Goal: Information Seeking & Learning: Learn about a topic

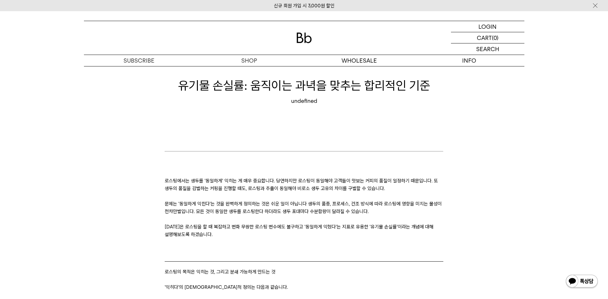
scroll to position [64, 0]
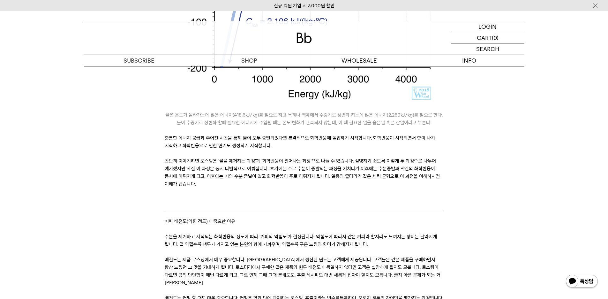
scroll to position [702, 0]
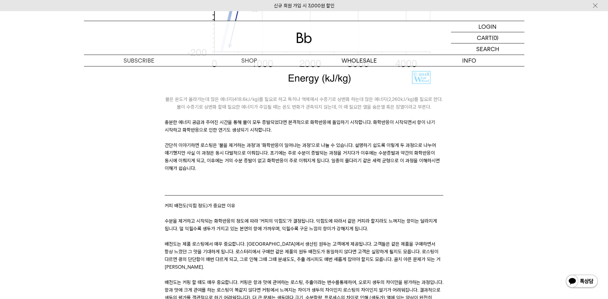
click at [338, 207] on p "커피 배전도(익힘 정도)가 중요한 이유" at bounding box center [304, 206] width 278 height 8
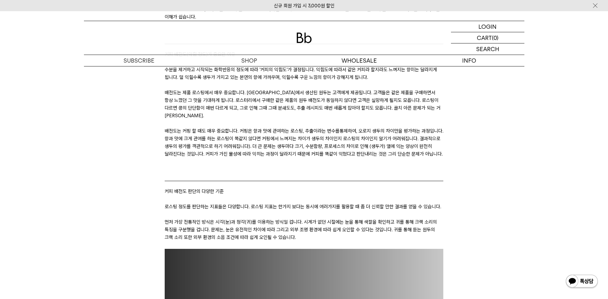
scroll to position [829, 0]
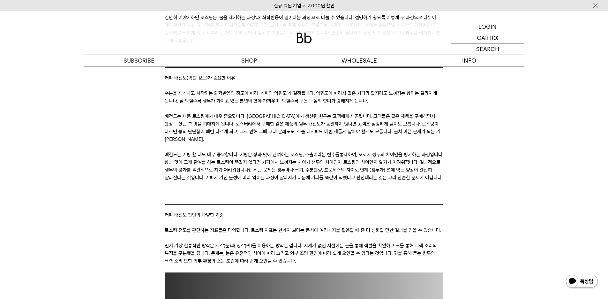
click at [519, 171] on div "로스팅에서는 생두를 '동일하게' 익히는 게 매우 중요합니다. 당연하지만 로스팅이 동일해야 고객들이 맛보는 커피의 품질이 일정하기 때문입니다. …" at bounding box center [304, 282] width 440 height 1889
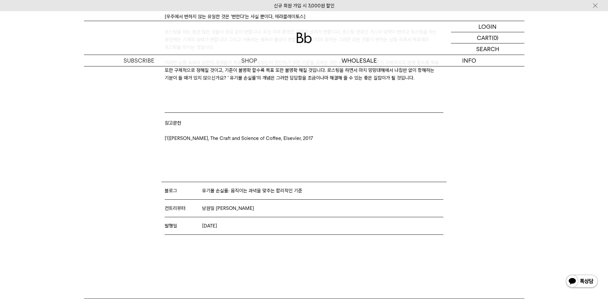
scroll to position [1786, 0]
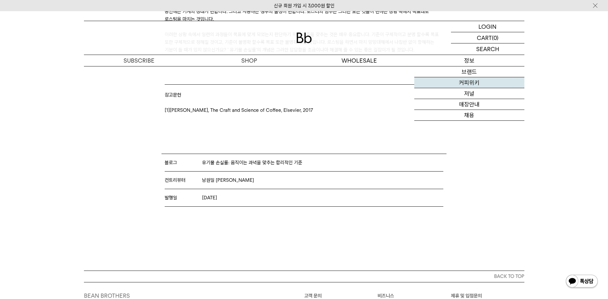
click at [479, 85] on link "커피위키" at bounding box center [469, 82] width 110 height 11
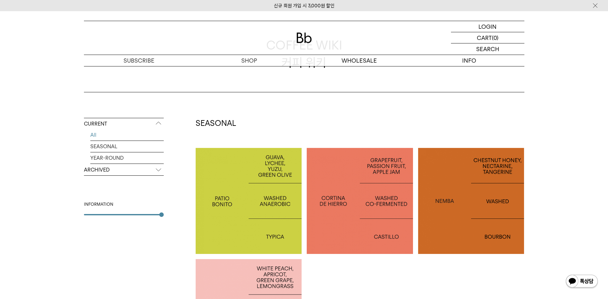
scroll to position [32, 0]
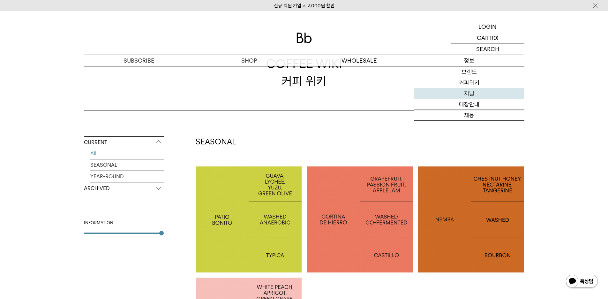
click at [479, 91] on link "저널" at bounding box center [469, 93] width 110 height 11
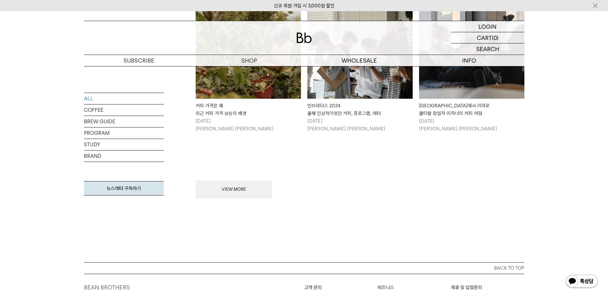
scroll to position [798, 0]
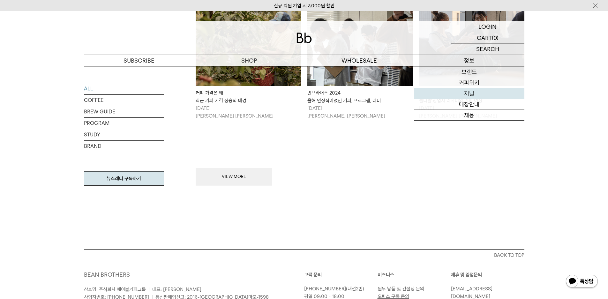
click at [477, 95] on link "저널" at bounding box center [469, 93] width 110 height 11
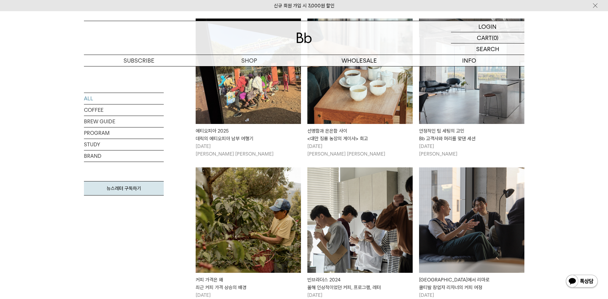
scroll to position [542, 0]
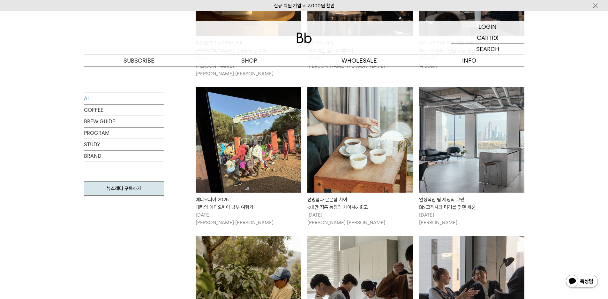
click at [381, 139] on img at bounding box center [359, 139] width 105 height 105
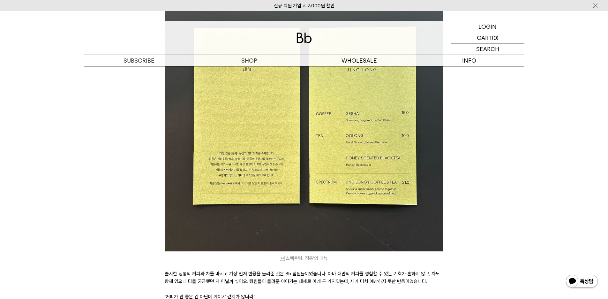
scroll to position [697, 0]
